Goal: Task Accomplishment & Management: Use online tool/utility

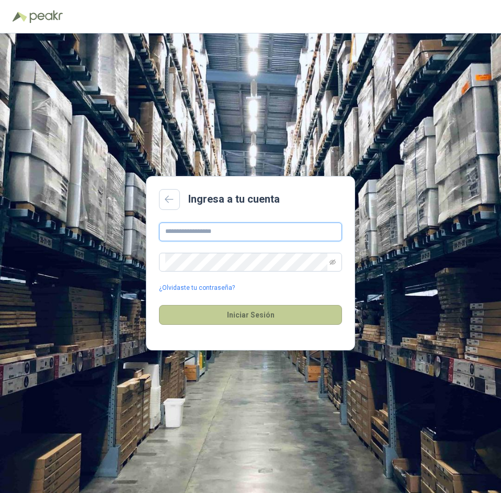
type input "**********"
click at [264, 315] on button "Iniciar Sesión" at bounding box center [250, 315] width 183 height 20
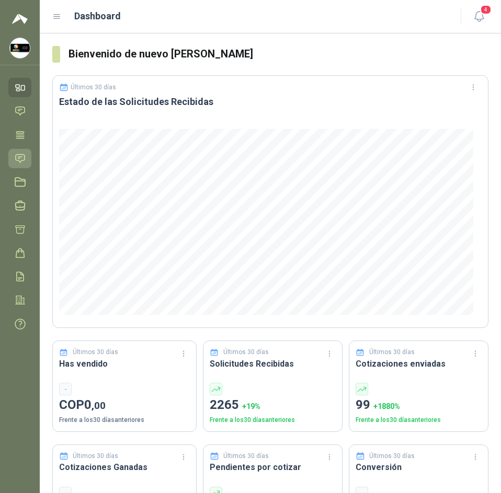
click at [16, 162] on icon at bounding box center [20, 158] width 11 height 11
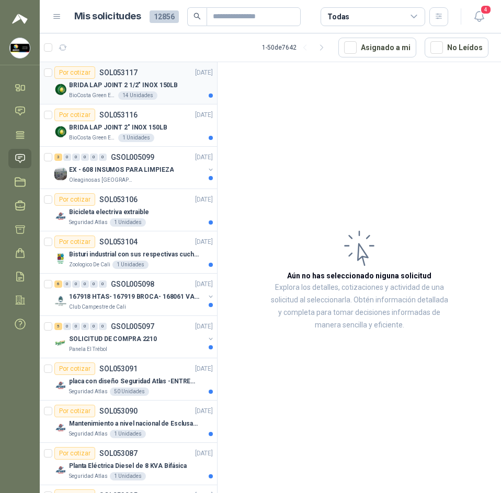
click at [102, 90] on p "BRIDA LAP JOINT 2 1/2" INOX 150LB" at bounding box center [123, 85] width 109 height 10
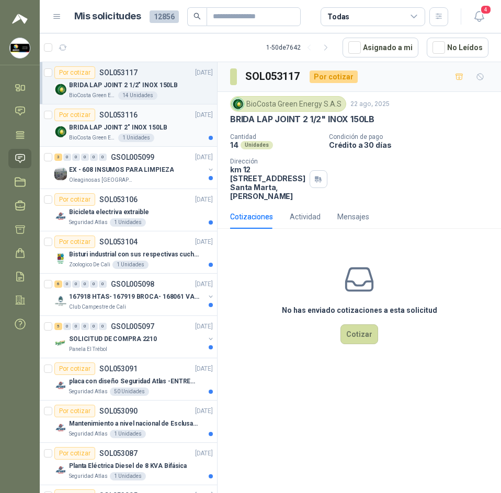
click at [106, 133] on div "BRIDA LAP JOINT 2" INOX 150LB" at bounding box center [141, 127] width 144 height 13
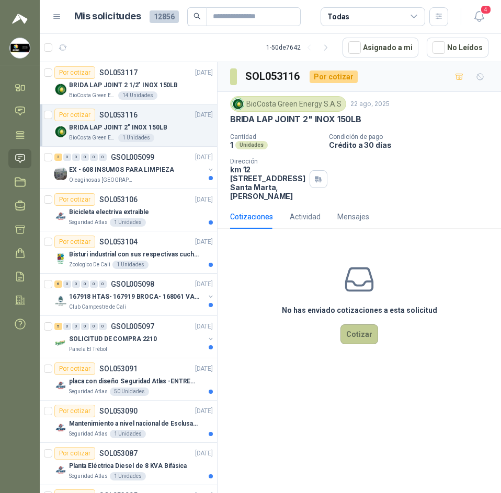
click at [355, 334] on button "Cotizar" at bounding box center [359, 335] width 38 height 20
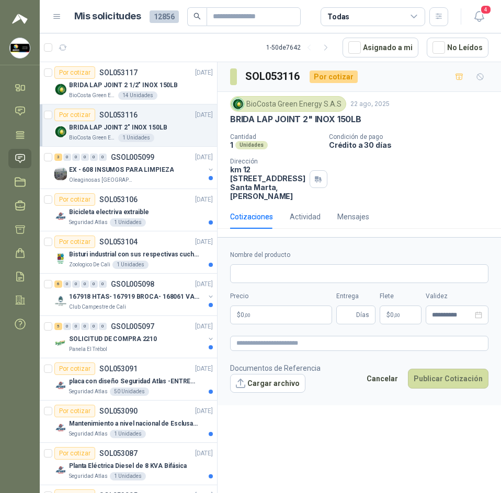
click at [259, 120] on p "BRIDA LAP JOINT 2" INOX 150LB" at bounding box center [295, 119] width 131 height 11
drag, startPoint x: 275, startPoint y: 114, endPoint x: 244, endPoint y: 175, distance: 68.2
click at [244, 175] on p "km 12 via alterna zona franca tayrona lote 40 Santa Marta , Magdalena" at bounding box center [267, 183] width 75 height 36
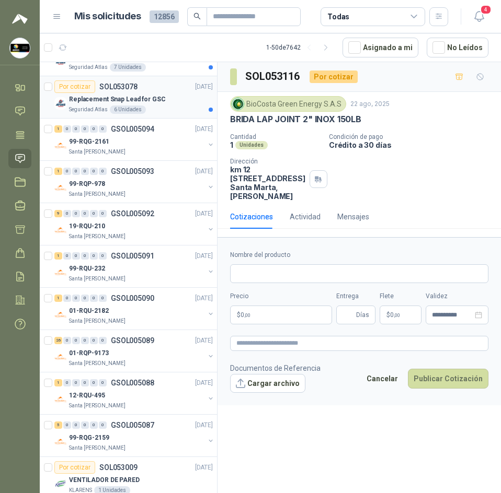
scroll to position [575, 0]
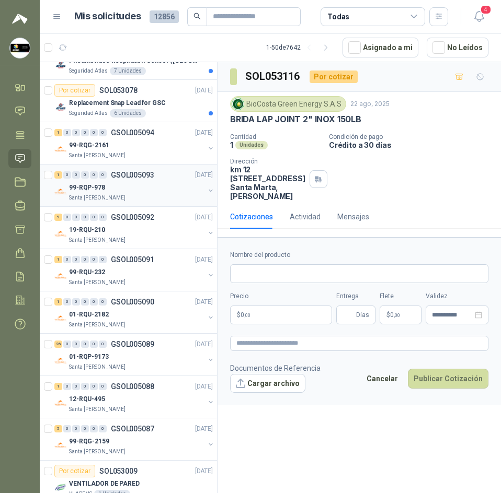
click at [127, 200] on div "Santa [PERSON_NAME]" at bounding box center [136, 198] width 135 height 8
click at [123, 149] on div "99-RQG-2161" at bounding box center [136, 145] width 135 height 13
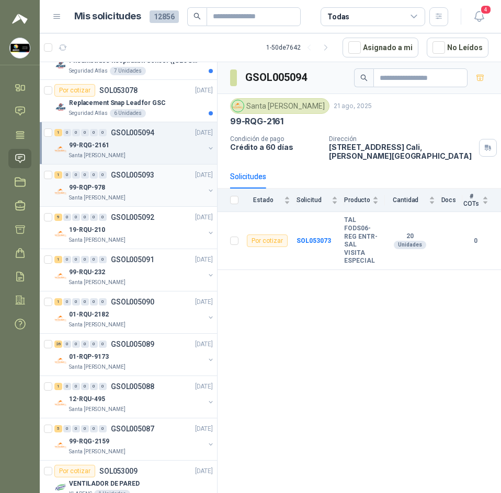
click at [114, 187] on div "99-RQP-978" at bounding box center [136, 187] width 135 height 13
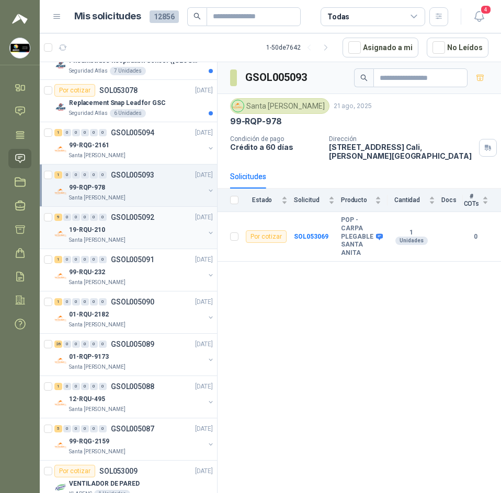
click at [132, 247] on div "9 0 0 0 0 0 GSOL005092 21/08/25 19-RQU-210 Santa Anita Napoles" at bounding box center [128, 228] width 177 height 42
click at [134, 240] on div "Santa [PERSON_NAME]" at bounding box center [136, 240] width 135 height 8
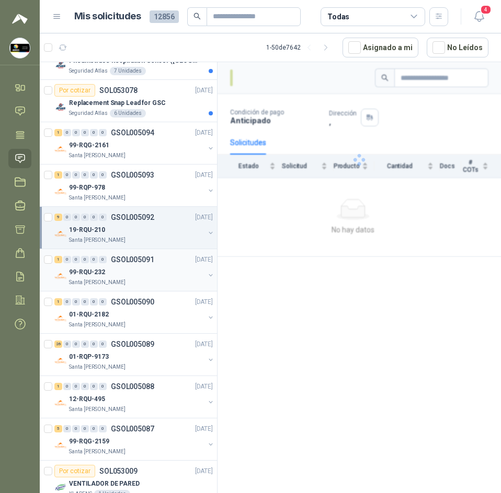
click at [134, 262] on p "GSOL005091" at bounding box center [132, 259] width 43 height 7
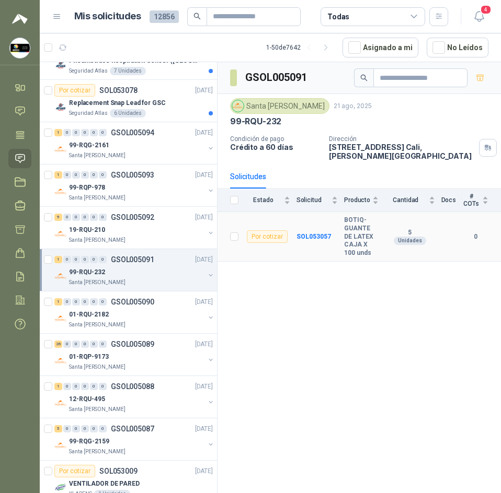
click at [349, 217] on b "BOTIQ-GUANTE DE LATEX CAJA X 100 unds" at bounding box center [361, 236] width 34 height 41
copy b "BOTIQ-GUANTE DE LATEX CAJA X 100 unds"
drag, startPoint x: 360, startPoint y: 227, endPoint x: 333, endPoint y: 244, distance: 31.0
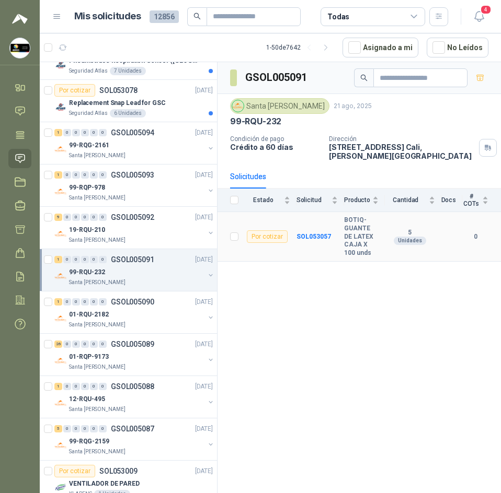
click at [332, 246] on td "SOL053057" at bounding box center [320, 237] width 48 height 50
drag, startPoint x: 343, startPoint y: 229, endPoint x: 355, endPoint y: 245, distance: 19.0
click at [369, 237] on tr "Por cotizar SOL053057 BOTIQ-GUANTE DE LATEX CAJA X 100 unds 5 Unidades 0" at bounding box center [358, 237] width 283 height 50
click at [355, 245] on b "BOTIQ-GUANTE DE LATEX CAJA X 100 unds" at bounding box center [361, 236] width 34 height 41
drag, startPoint x: 342, startPoint y: 228, endPoint x: 358, endPoint y: 229, distance: 15.7
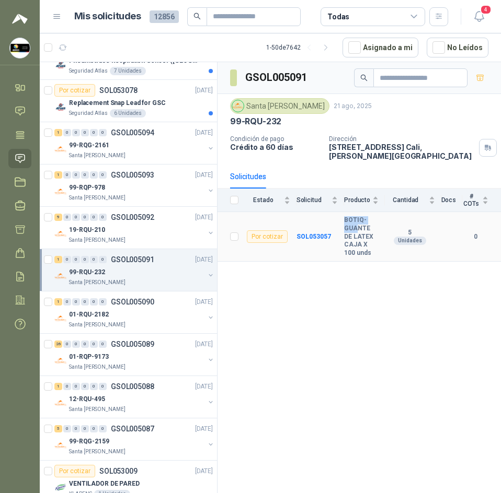
click at [358, 229] on tr "Por cotizar SOL053057 BOTIQ-GUANTE DE LATEX CAJA X 100 unds 5 Unidades 0" at bounding box center [358, 237] width 283 height 50
drag, startPoint x: 356, startPoint y: 232, endPoint x: 344, endPoint y: 226, distance: 13.8
click at [355, 232] on b "BOTIQ-GUANTE DE LATEX CAJA X 100 unds" at bounding box center [361, 236] width 34 height 41
click at [344, 233] on td "SOL053057" at bounding box center [320, 237] width 48 height 50
drag, startPoint x: 346, startPoint y: 228, endPoint x: 373, endPoint y: 257, distance: 39.6
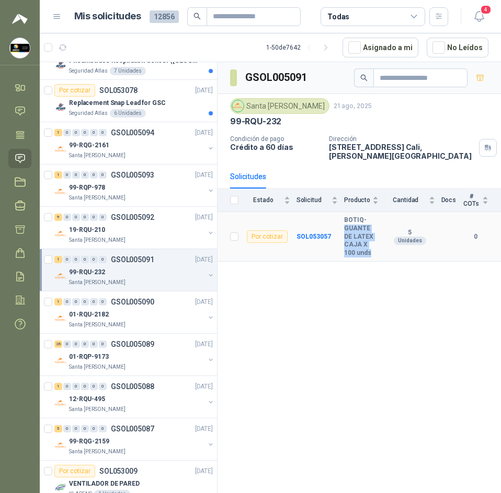
click at [373, 257] on b "BOTIQ-GUANTE DE LATEX CAJA X 100 unds" at bounding box center [361, 236] width 34 height 41
copy b "GUANTE DE LATEX CAJA X 100 unds"
click at [277, 78] on h3 "GSOL005091" at bounding box center [276, 78] width 63 height 16
copy h3 "GSOL005091"
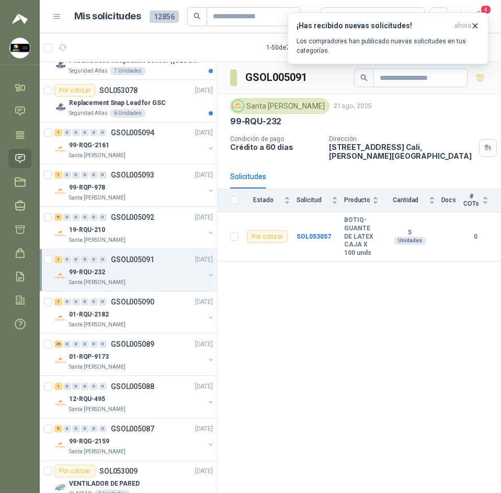
click at [321, 296] on div "GSOL005091 Santa Anita Napoles 21 ago, 2025 99-RQU-232 Condición de pago Crédit…" at bounding box center [358, 279] width 283 height 435
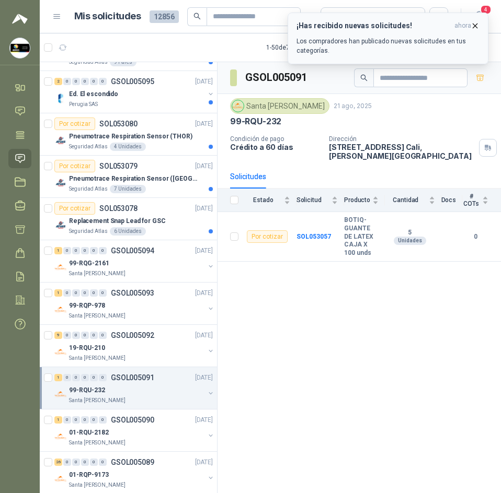
scroll to position [418, 0]
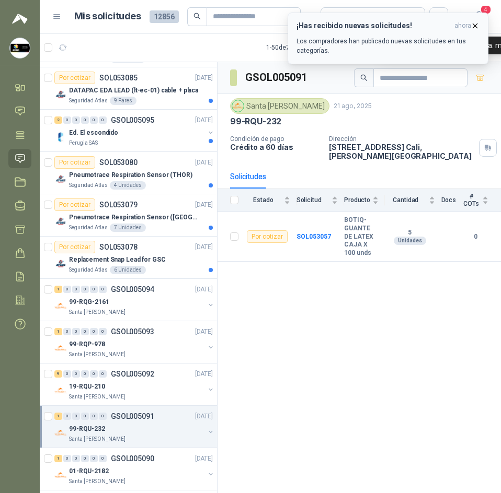
drag, startPoint x: 472, startPoint y: 25, endPoint x: 454, endPoint y: 26, distance: 18.3
click at [472, 25] on icon "button" at bounding box center [474, 25] width 9 height 9
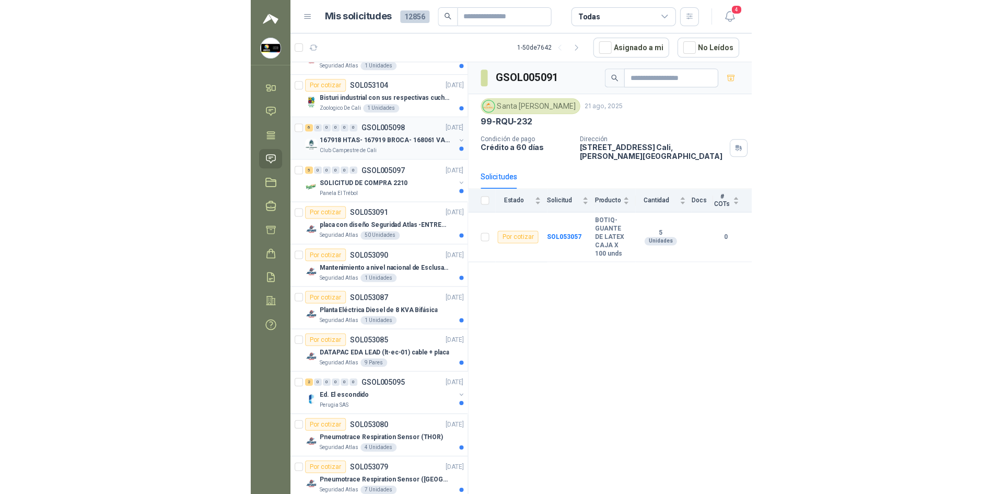
scroll to position [0, 0]
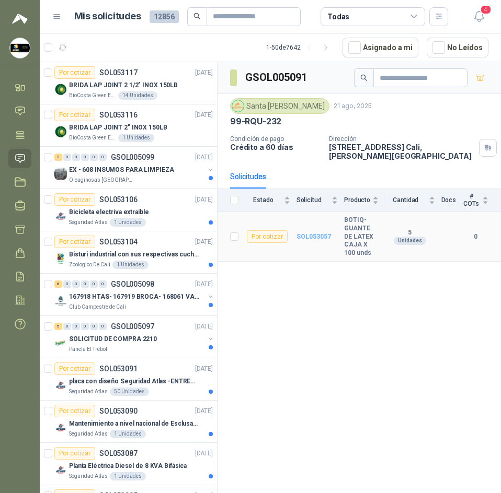
click at [314, 236] on b "SOL053057" at bounding box center [313, 236] width 34 height 7
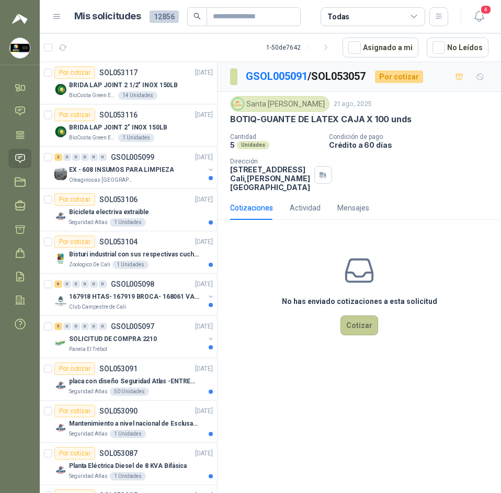
click at [347, 324] on button "Cotizar" at bounding box center [359, 326] width 38 height 20
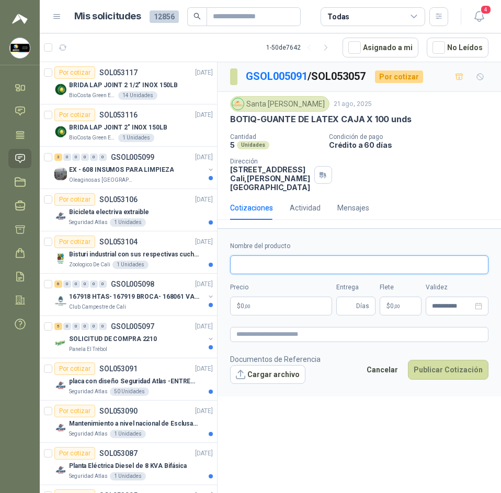
click at [280, 267] on input "Nombre del producto" at bounding box center [359, 265] width 258 height 19
click at [264, 263] on input "Nombre del producto" at bounding box center [359, 265] width 258 height 19
paste input "**********"
type input "**********"
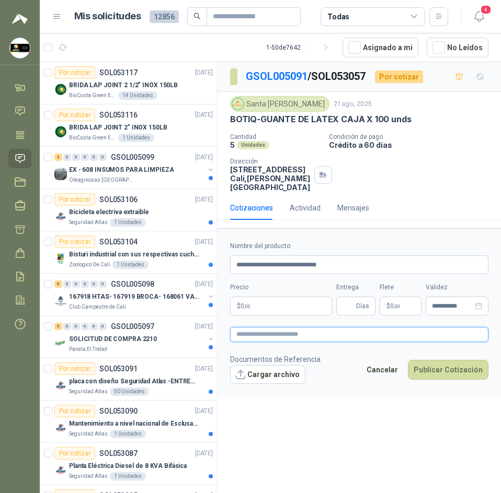
click at [267, 332] on textarea at bounding box center [359, 334] width 258 height 15
paste textarea "**********"
type textarea "**********"
click at [283, 296] on div "Precio $ 0 ,00" at bounding box center [281, 299] width 102 height 33
click at [285, 305] on body "Sandra Delgado Soluciones Industriales D&D Inicio Chat Tareas Solicitudes Licit…" at bounding box center [250, 246] width 501 height 493
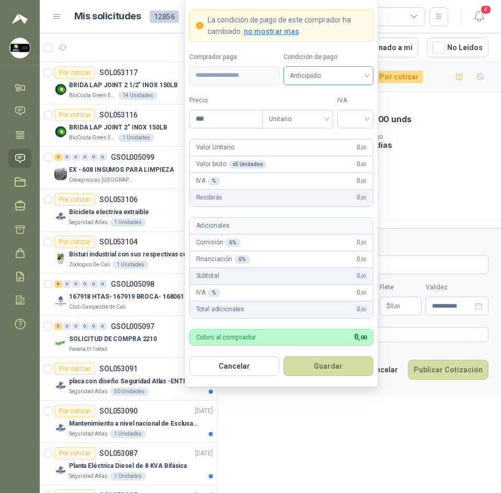
click at [333, 78] on span "Anticipado" at bounding box center [328, 76] width 77 height 16
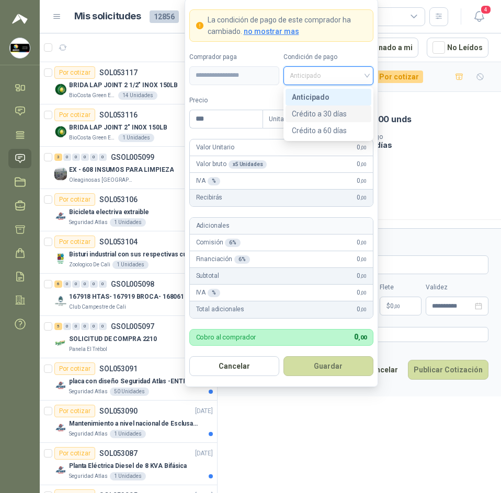
click at [341, 114] on div "Crédito a 30 días" at bounding box center [328, 113] width 73 height 11
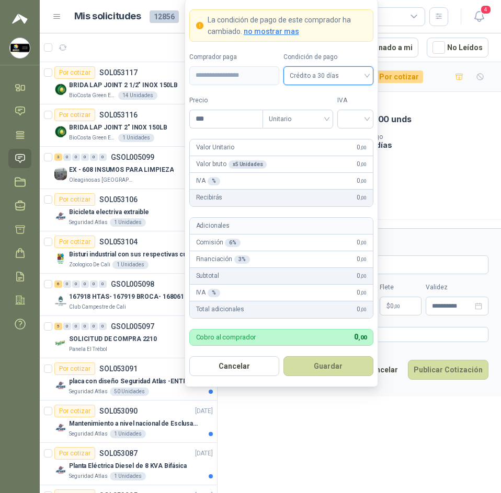
click at [400, 111] on div "Santa Anita Napoles 21 ago, 2025" at bounding box center [359, 104] width 258 height 16
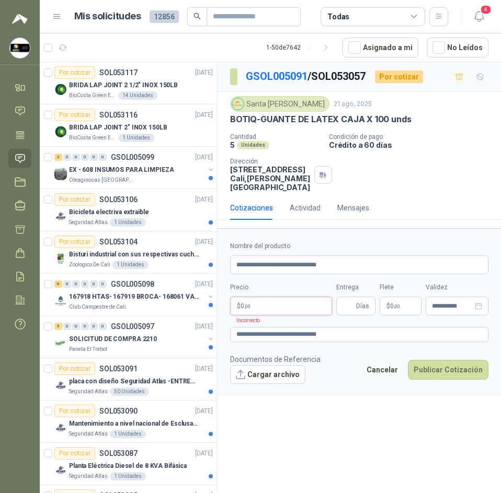
click at [283, 305] on body "Sandra Delgado Soluciones Industriales D&D Inicio Chat Tareas Solicitudes Licit…" at bounding box center [250, 246] width 501 height 493
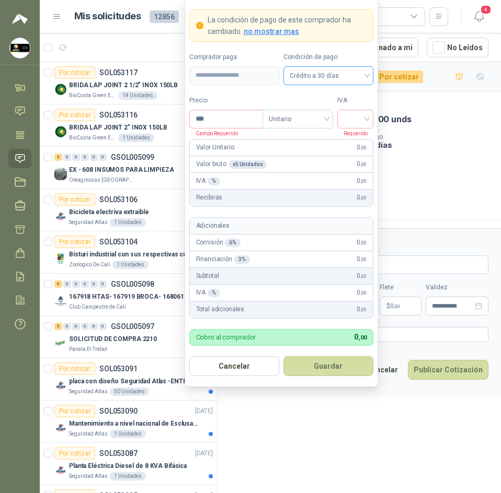
click at [349, 77] on span "Crédito a 30 días" at bounding box center [328, 76] width 77 height 16
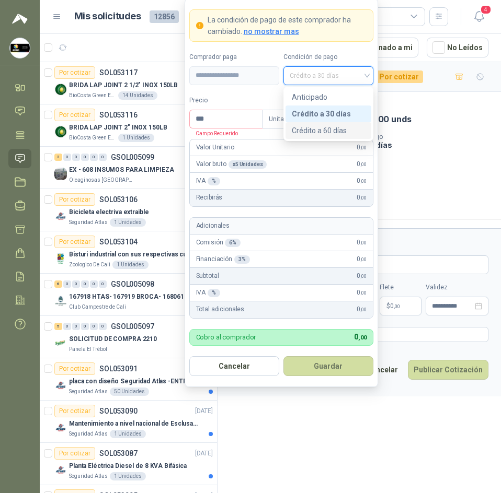
click at [327, 126] on div "Crédito a 60 días" at bounding box center [328, 130] width 73 height 11
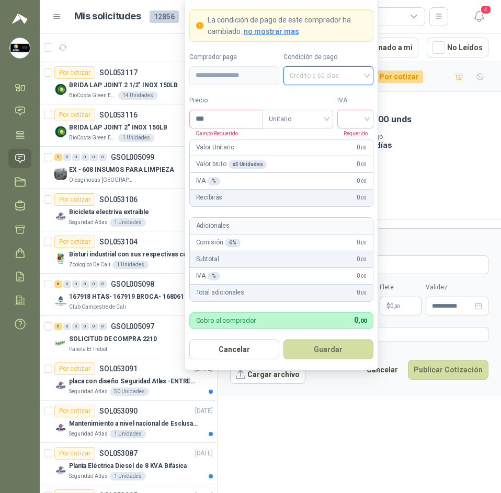
click at [330, 77] on span "Crédito a 60 días" at bounding box center [328, 76] width 77 height 16
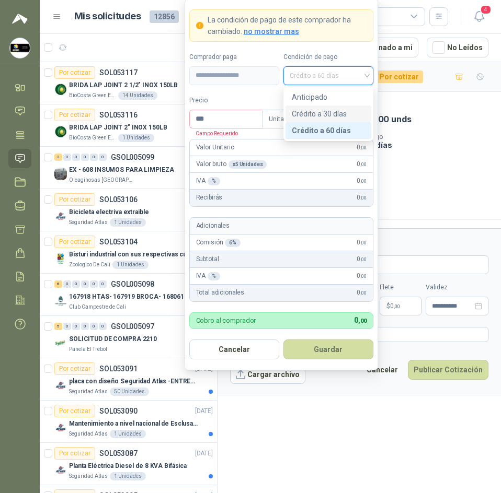
click at [338, 109] on div "Crédito a 30 días" at bounding box center [328, 113] width 73 height 11
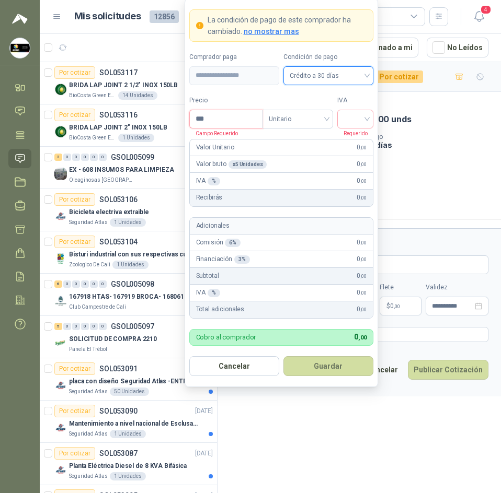
click at [234, 119] on input "***" at bounding box center [226, 119] width 73 height 18
click at [356, 125] on input "search" at bounding box center [355, 118] width 24 height 16
click at [360, 138] on div "19%" at bounding box center [354, 140] width 19 height 11
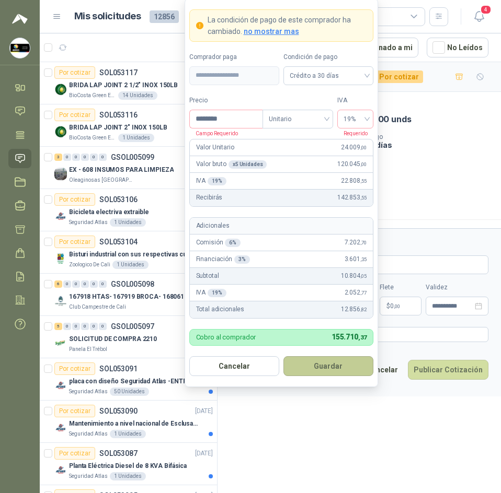
click at [343, 367] on button "Guardar" at bounding box center [328, 366] width 90 height 20
click at [250, 305] on body "Sandra Delgado Soluciones Industriales D&D Inicio Chat Tareas Solicitudes Licit…" at bounding box center [250, 246] width 501 height 493
click at [250, 305] on div "Total adicionales 12.856 ,82" at bounding box center [281, 310] width 183 height 17
click at [234, 123] on input "********" at bounding box center [226, 119] width 73 height 18
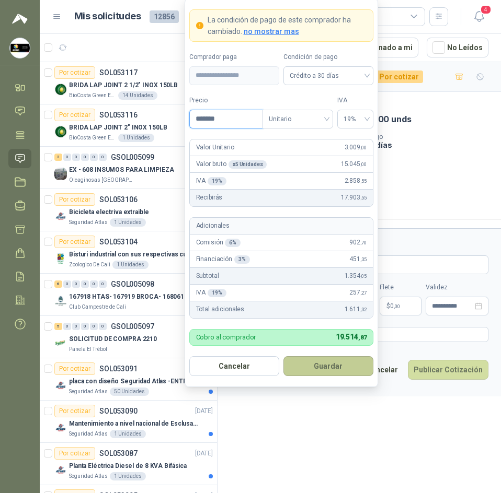
type input "*******"
click at [321, 358] on button "Guardar" at bounding box center [328, 366] width 90 height 20
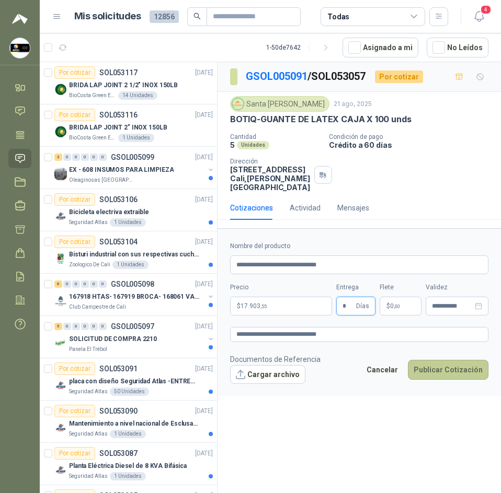
type input "*"
click at [435, 363] on button "Publicar Cotización" at bounding box center [448, 370] width 80 height 20
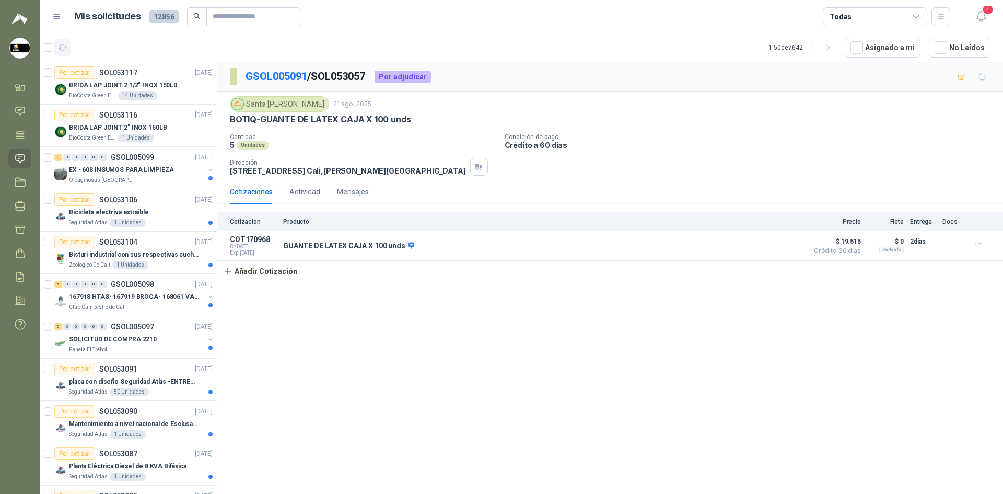
click at [64, 48] on icon "button" at bounding box center [63, 47] width 9 height 9
click at [500, 18] on icon "button" at bounding box center [981, 16] width 13 height 13
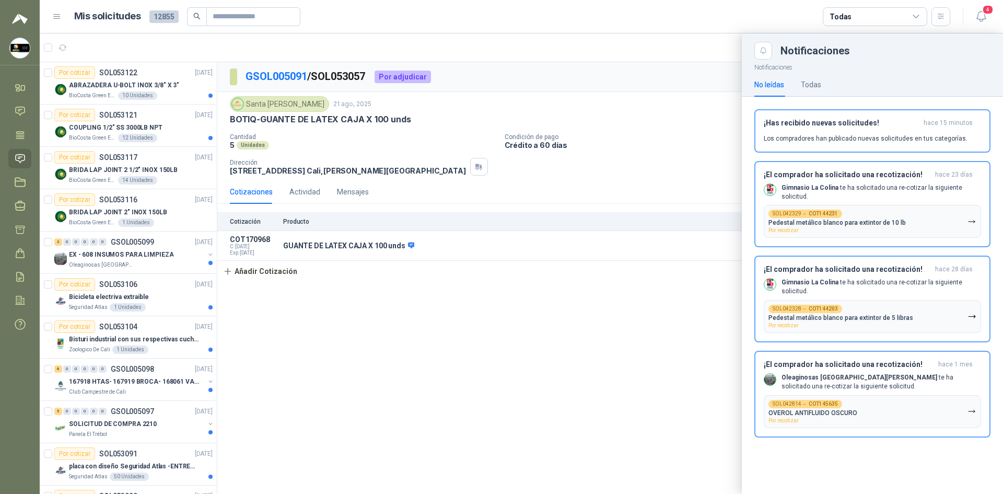
click at [500, 60] on div at bounding box center [522, 263] width 964 height 460
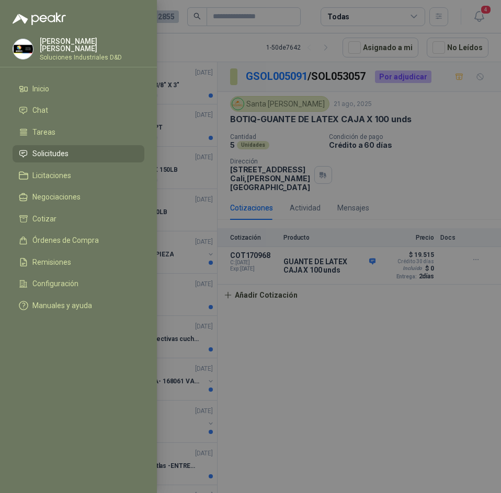
click at [225, 80] on div at bounding box center [250, 246] width 501 height 493
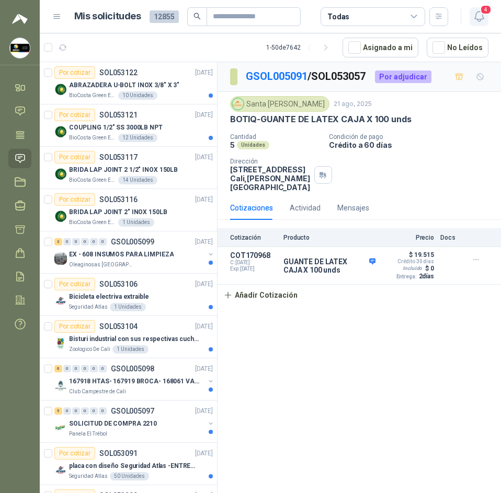
click at [481, 14] on span "4" at bounding box center [485, 10] width 11 height 10
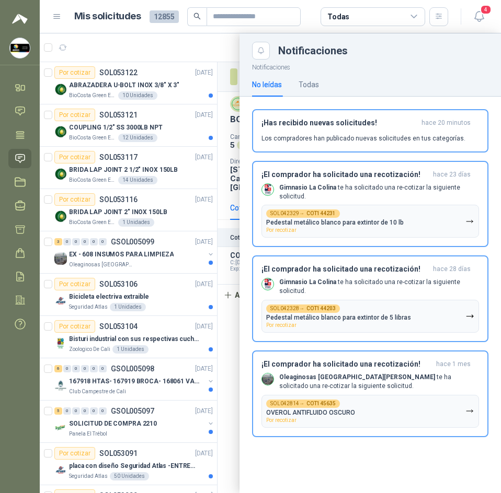
click at [131, 29] on header "Mis solicitudes 12855 Todas 4" at bounding box center [270, 16] width 461 height 33
click at [175, 47] on div at bounding box center [270, 263] width 461 height 460
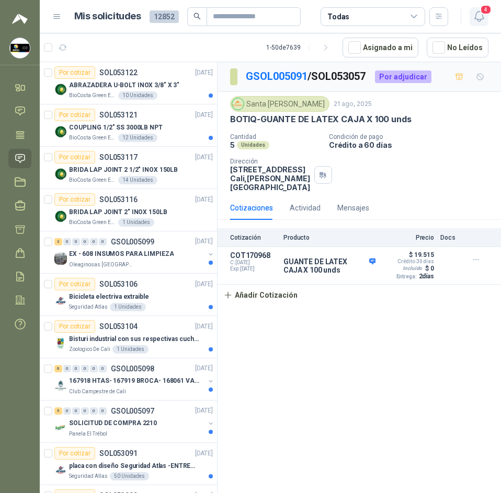
click at [476, 15] on icon "button" at bounding box center [478, 16] width 9 height 10
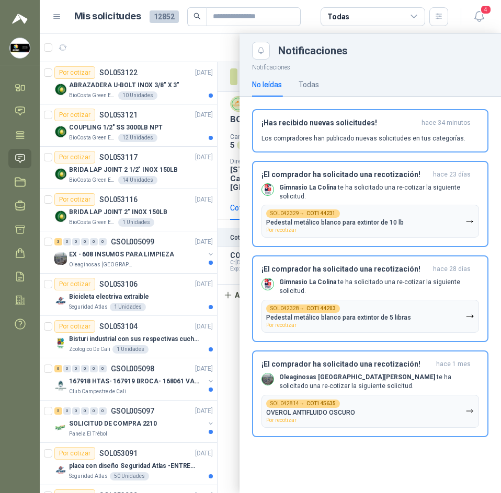
click at [183, 57] on div at bounding box center [270, 263] width 461 height 460
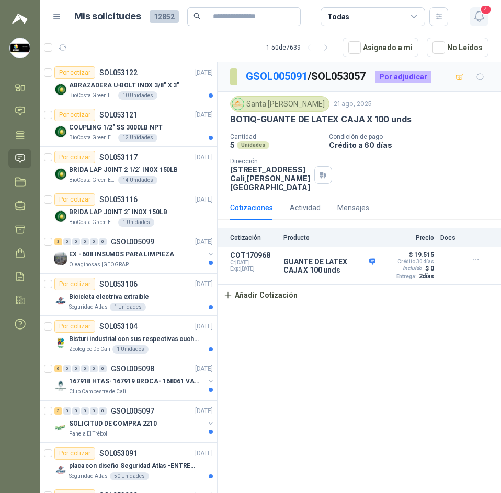
click at [477, 15] on icon "button" at bounding box center [478, 16] width 13 height 13
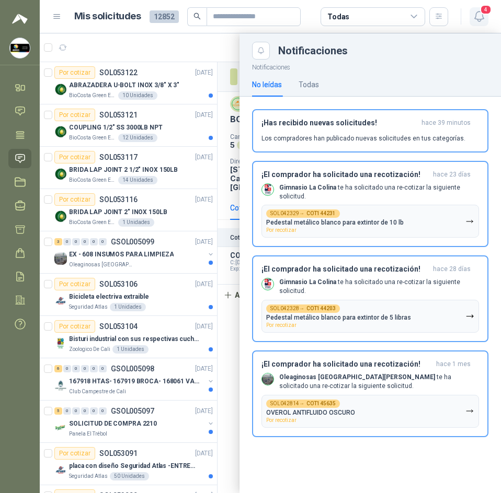
drag, startPoint x: 487, startPoint y: 35, endPoint x: 479, endPoint y: 17, distance: 19.4
click at [486, 35] on div "Notificaciones" at bounding box center [369, 46] width 261 height 26
click at [479, 17] on icon "button" at bounding box center [478, 16] width 13 height 13
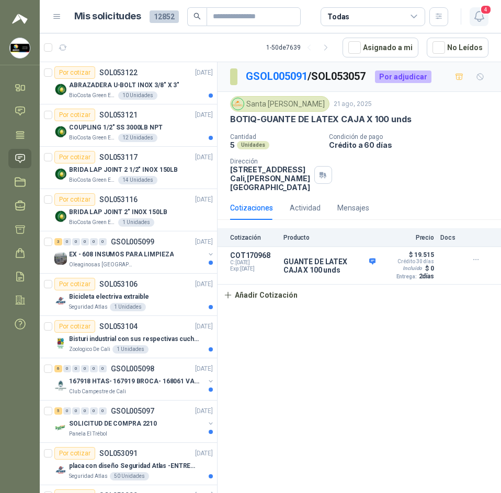
click at [475, 15] on icon "button" at bounding box center [478, 16] width 9 height 10
